Goal: Find specific page/section: Find specific page/section

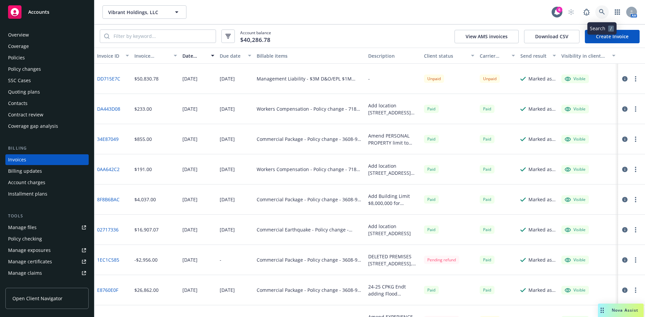
click at [601, 12] on icon at bounding box center [602, 12] width 6 height 6
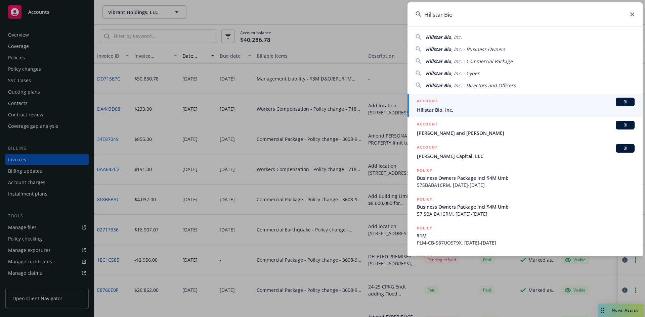
type input "Hillstar Bio"
click at [464, 105] on div "ACCOUNT BI" at bounding box center [526, 102] width 218 height 9
